Goal: Check status: Check status

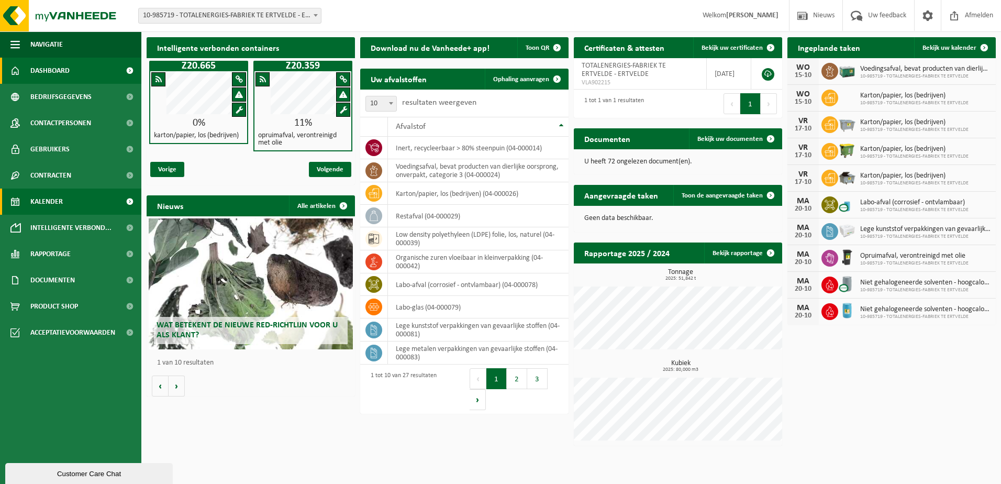
click at [60, 195] on span "Kalender" at bounding box center [46, 202] width 32 height 26
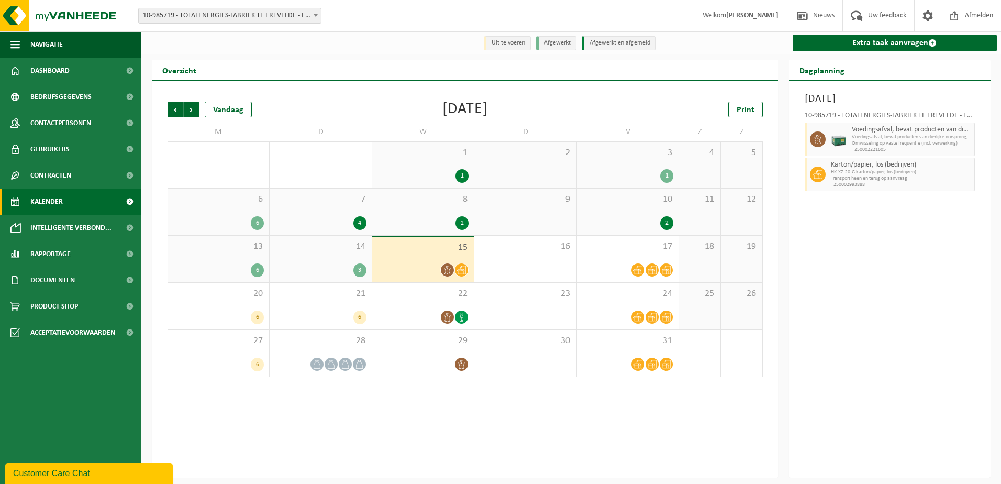
click at [464, 271] on icon at bounding box center [461, 270] width 9 height 9
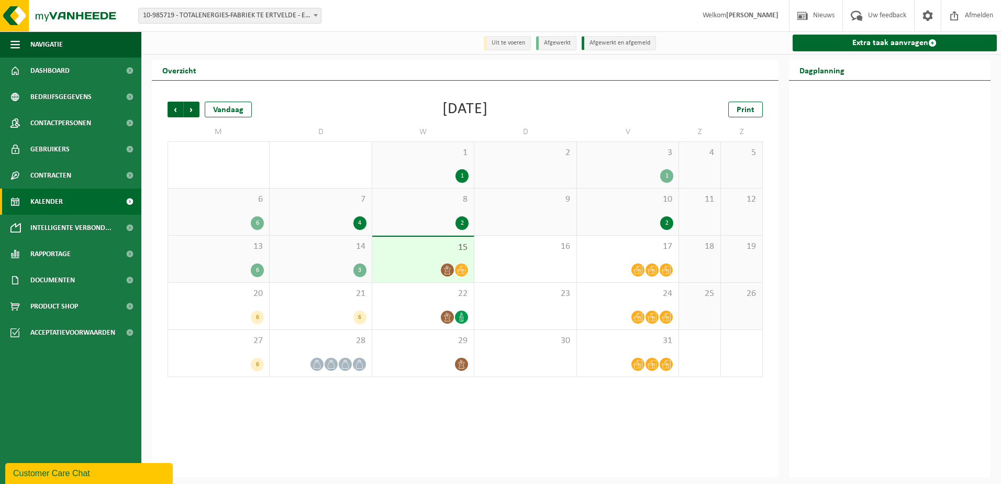
click at [430, 248] on span "15" at bounding box center [423, 248] width 91 height 12
